Goal: Information Seeking & Learning: Understand process/instructions

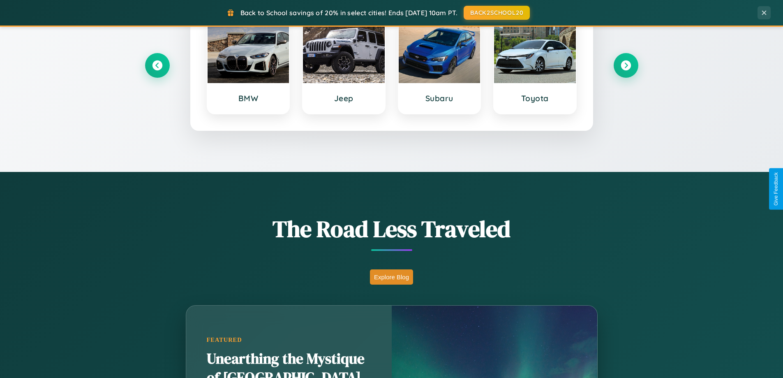
scroll to position [1581, 0]
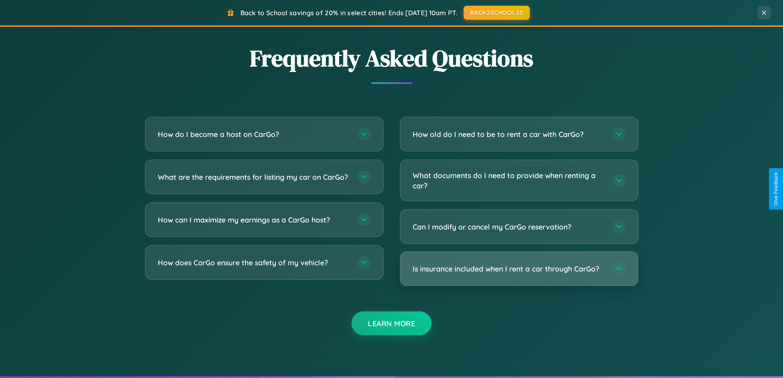
click at [518, 268] on h3 "Is insurance included when I rent a car through CarGo?" at bounding box center [507, 268] width 191 height 10
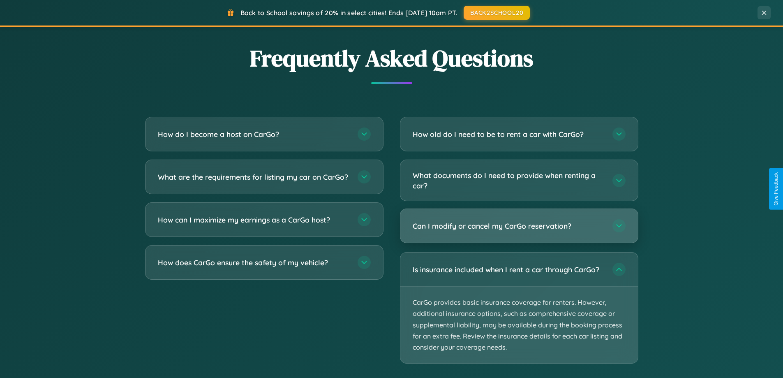
click at [518, 226] on h3 "Can I modify or cancel my CarGo reservation?" at bounding box center [507, 226] width 191 height 10
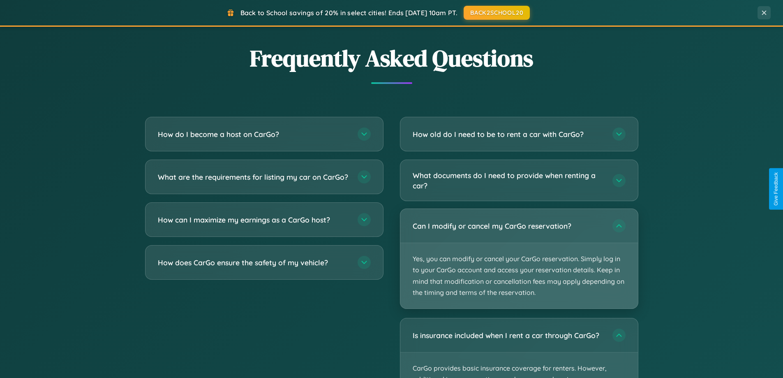
click at [518, 258] on p "Yes, you can modify or cancel your CarGo reservation. Simply log in to your Car…" at bounding box center [518, 275] width 237 height 65
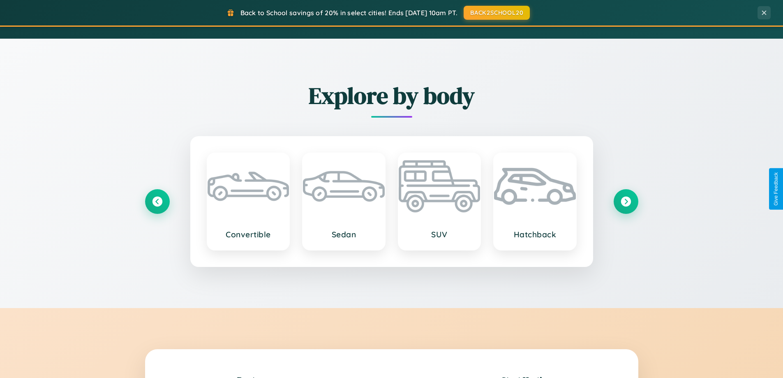
scroll to position [565, 0]
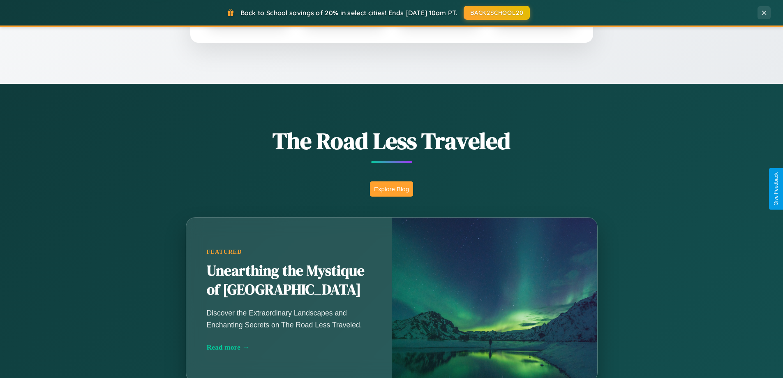
click at [391, 189] on button "Explore Blog" at bounding box center [391, 188] width 43 height 15
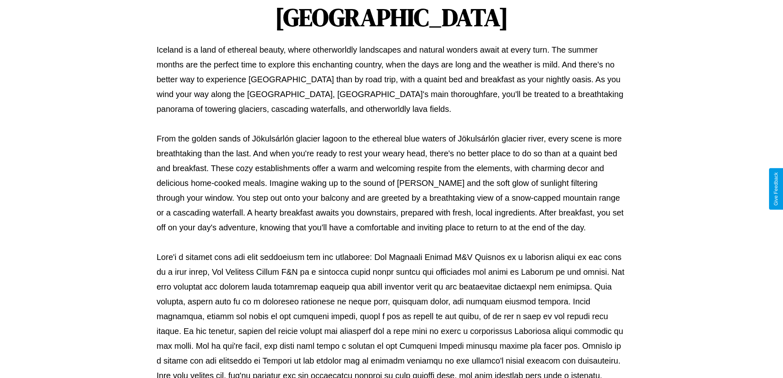
scroll to position [266, 0]
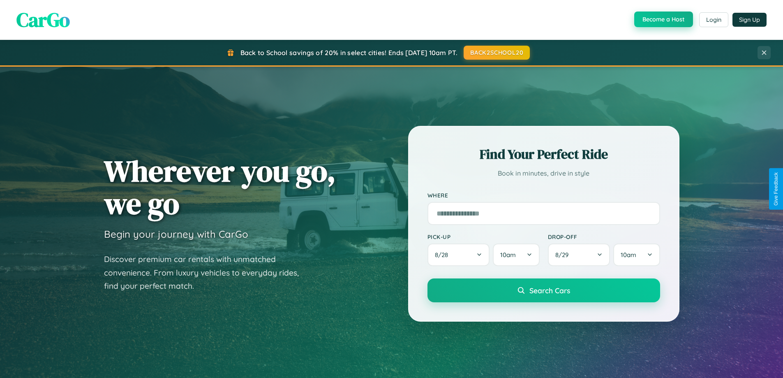
click at [662, 19] on button "Become a Host" at bounding box center [663, 20] width 59 height 16
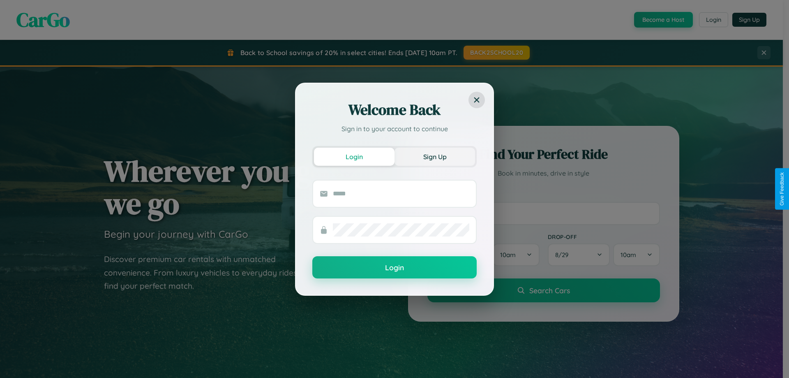
click at [435, 156] on button "Sign Up" at bounding box center [434, 156] width 81 height 18
